Goal: Task Accomplishment & Management: Manage account settings

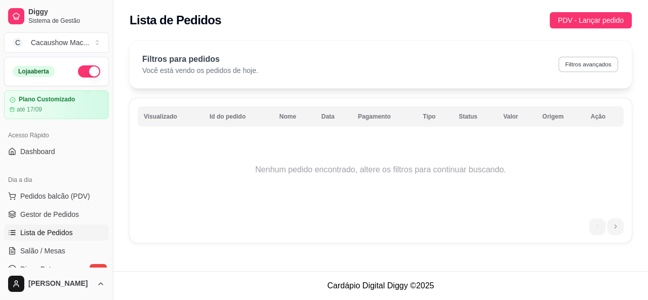
click at [585, 61] on button "Filtros avançados" at bounding box center [588, 64] width 60 height 16
select select "0"
click at [73, 155] on link "Dashboard" at bounding box center [56, 151] width 105 height 16
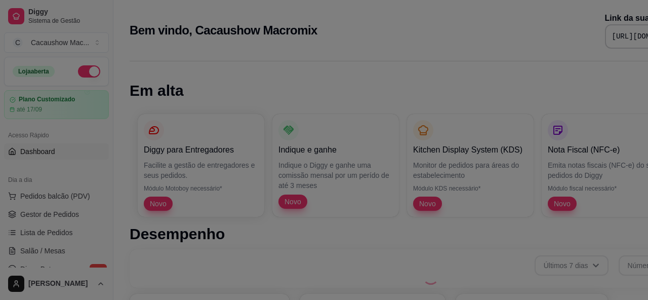
scroll to position [422, 0]
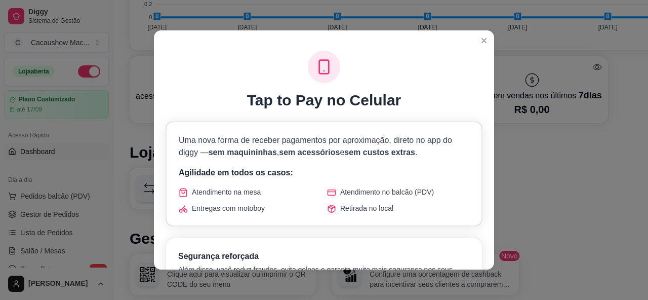
click at [492, 39] on header at bounding box center [324, 38] width 340 height 16
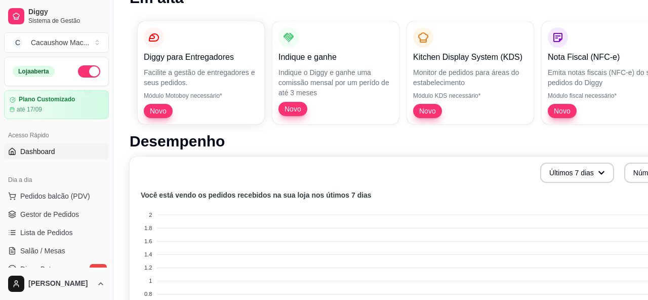
scroll to position [100, 0]
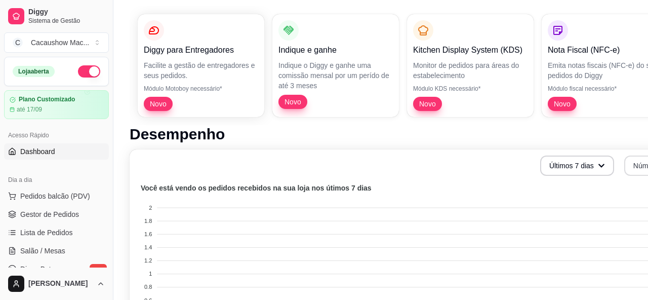
click at [429, 182] on foreignobject at bounding box center [426, 270] width 580 height 177
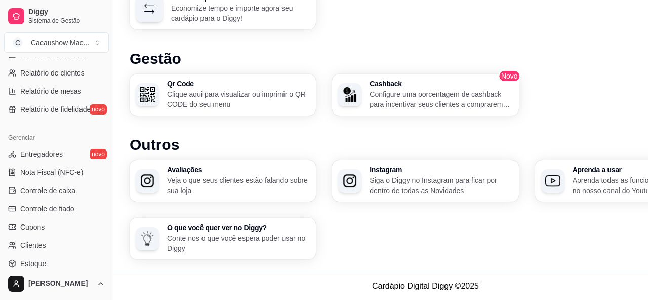
scroll to position [429, 0]
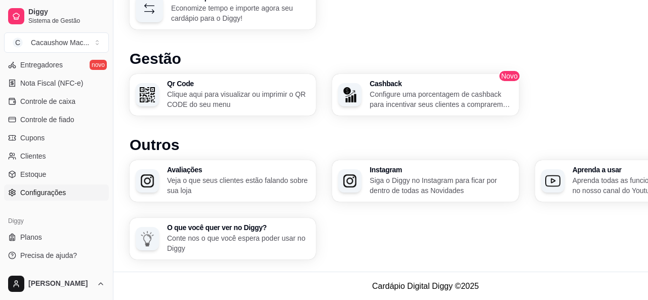
click at [58, 195] on span "Configurações" at bounding box center [43, 192] width 46 height 10
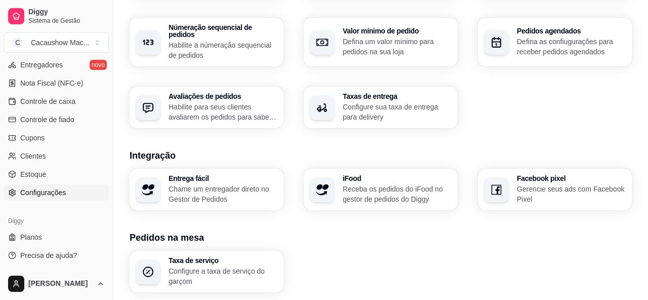
scroll to position [312, 0]
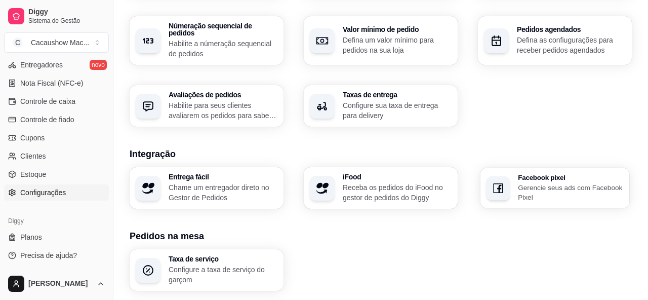
click at [507, 197] on div "button" at bounding box center [498, 188] width 24 height 24
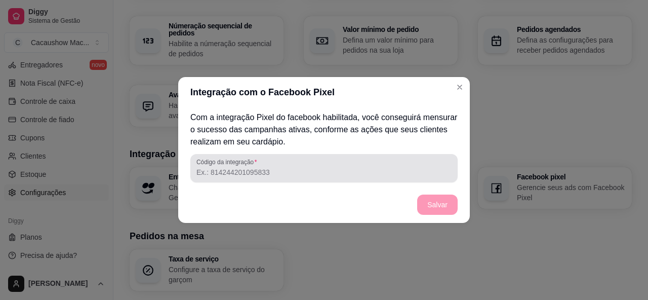
click at [277, 164] on div at bounding box center [323, 168] width 255 height 20
click at [336, 162] on div at bounding box center [323, 168] width 255 height 20
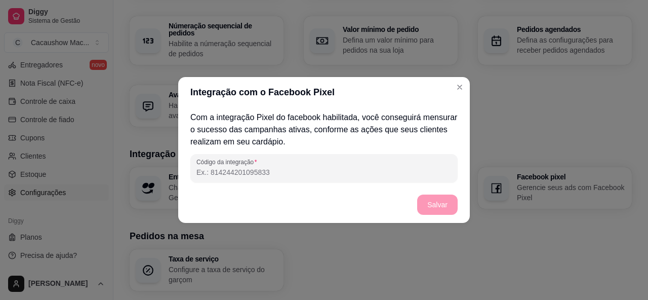
paste input "1593966045110950"
type input "1593966045110950"
click at [442, 205] on button "Salvar" at bounding box center [437, 205] width 39 height 20
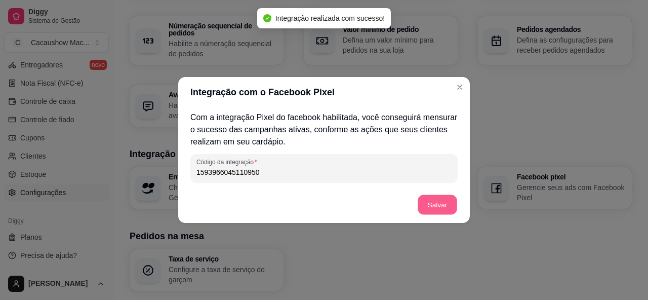
click at [442, 205] on button "Salvar" at bounding box center [437, 205] width 39 height 20
